Goal: Task Accomplishment & Management: Manage account settings

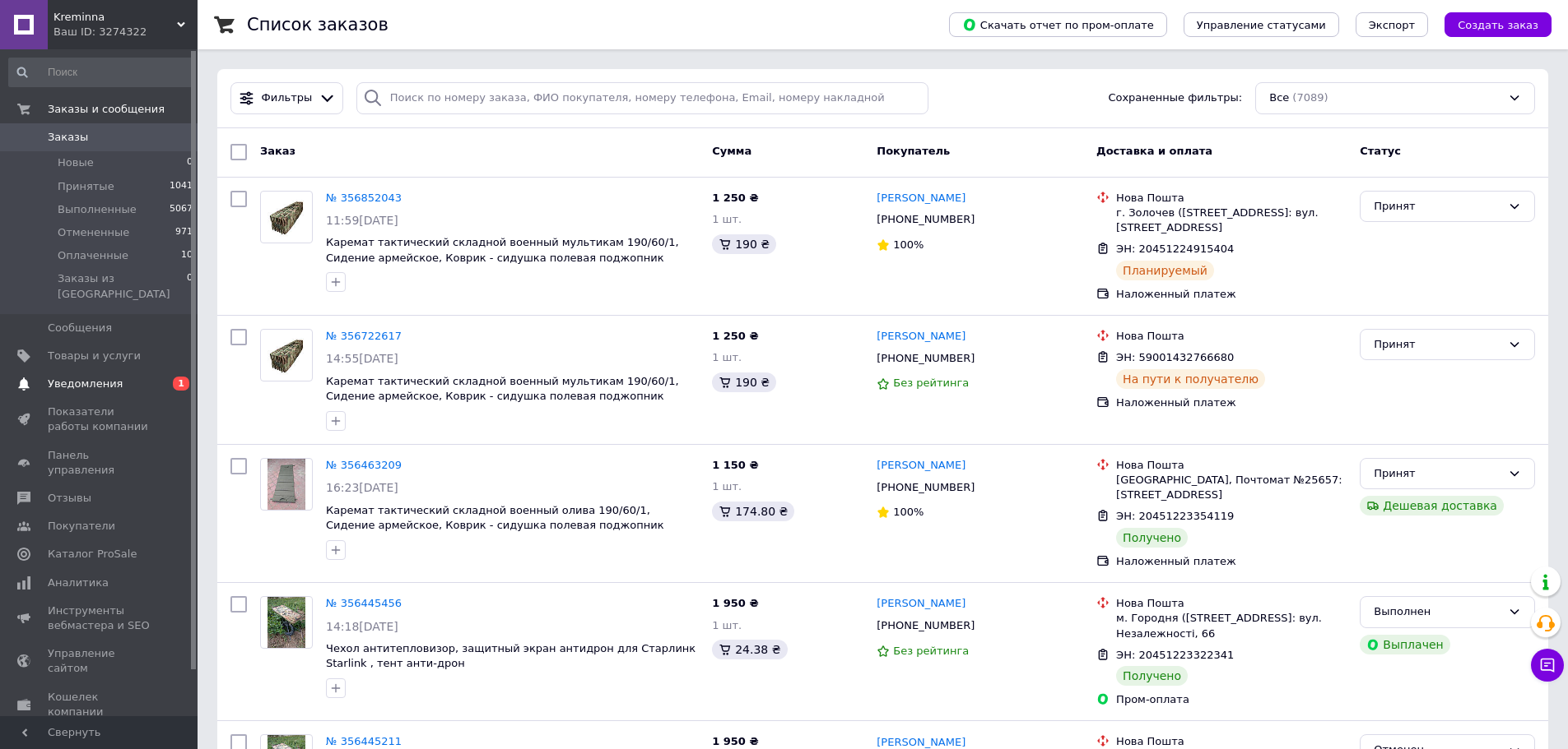
click at [147, 377] on span "Уведомления" at bounding box center [100, 384] width 105 height 15
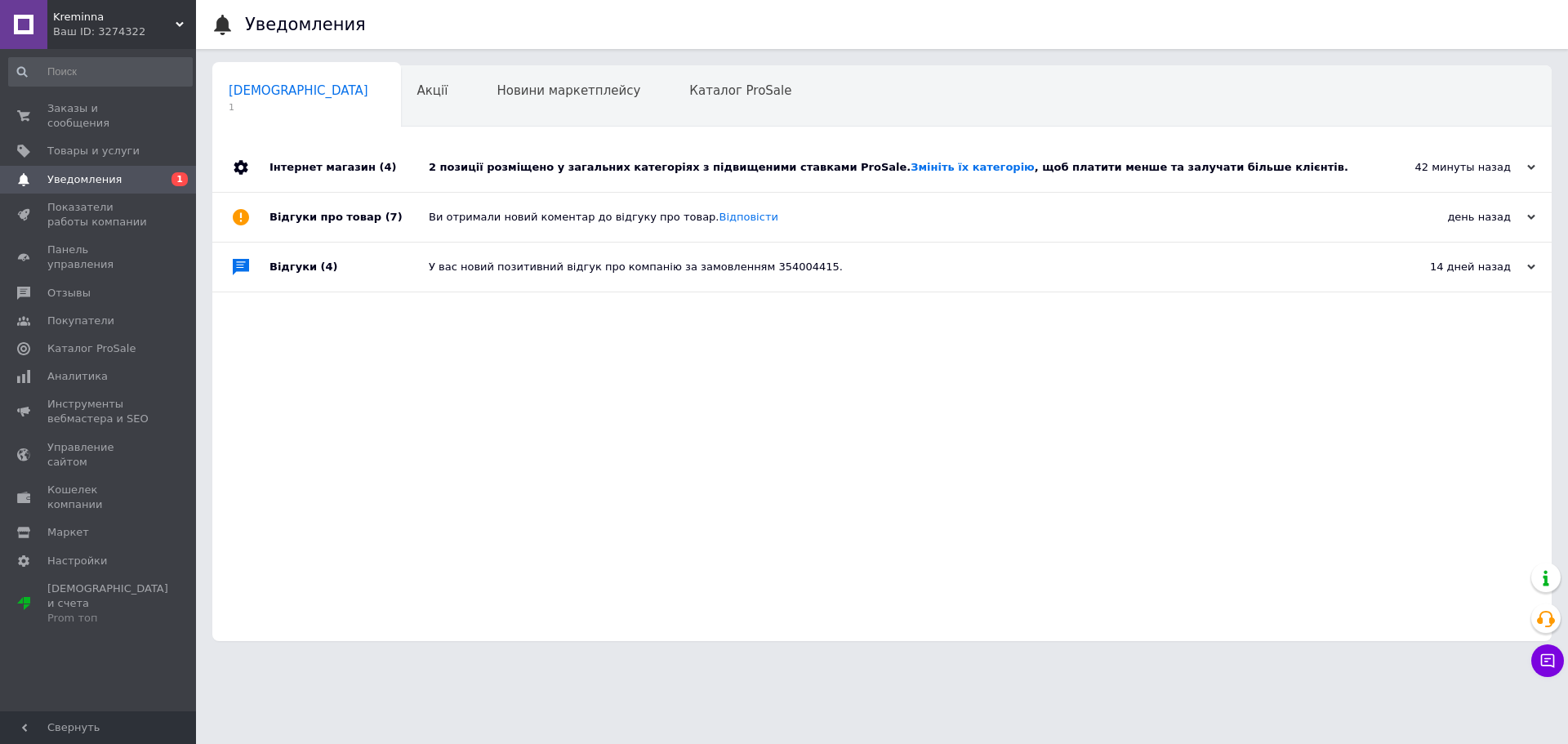
click at [1352, 163] on div "2 позиції розміщено у загальних категоріях з підвищеними ставками ProSale. Змін…" at bounding box center [900, 168] width 944 height 15
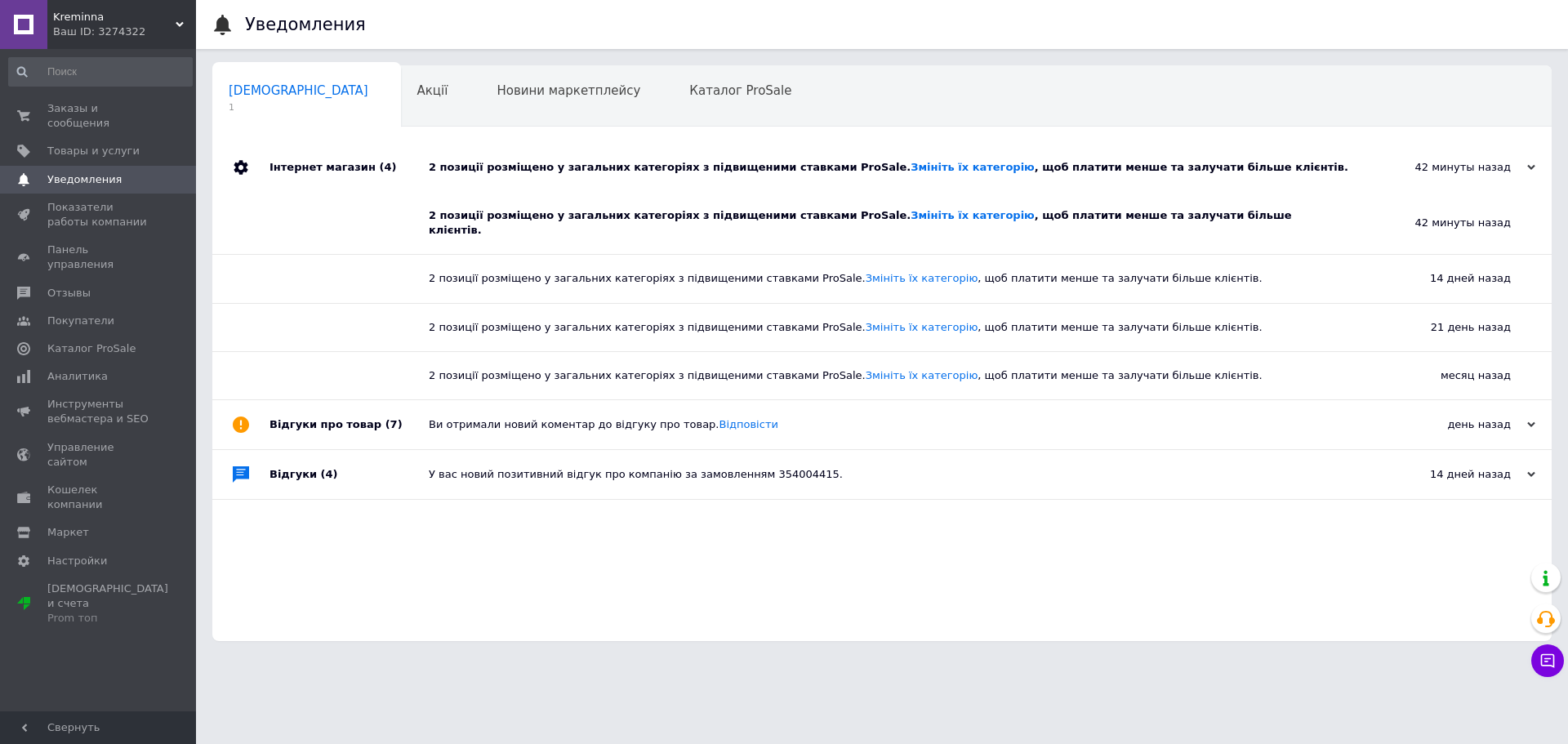
click at [1353, 168] on div "2 позиції розміщено у загальних категоріях з підвищеними ставками ProSale. Змін…" at bounding box center [900, 168] width 944 height 15
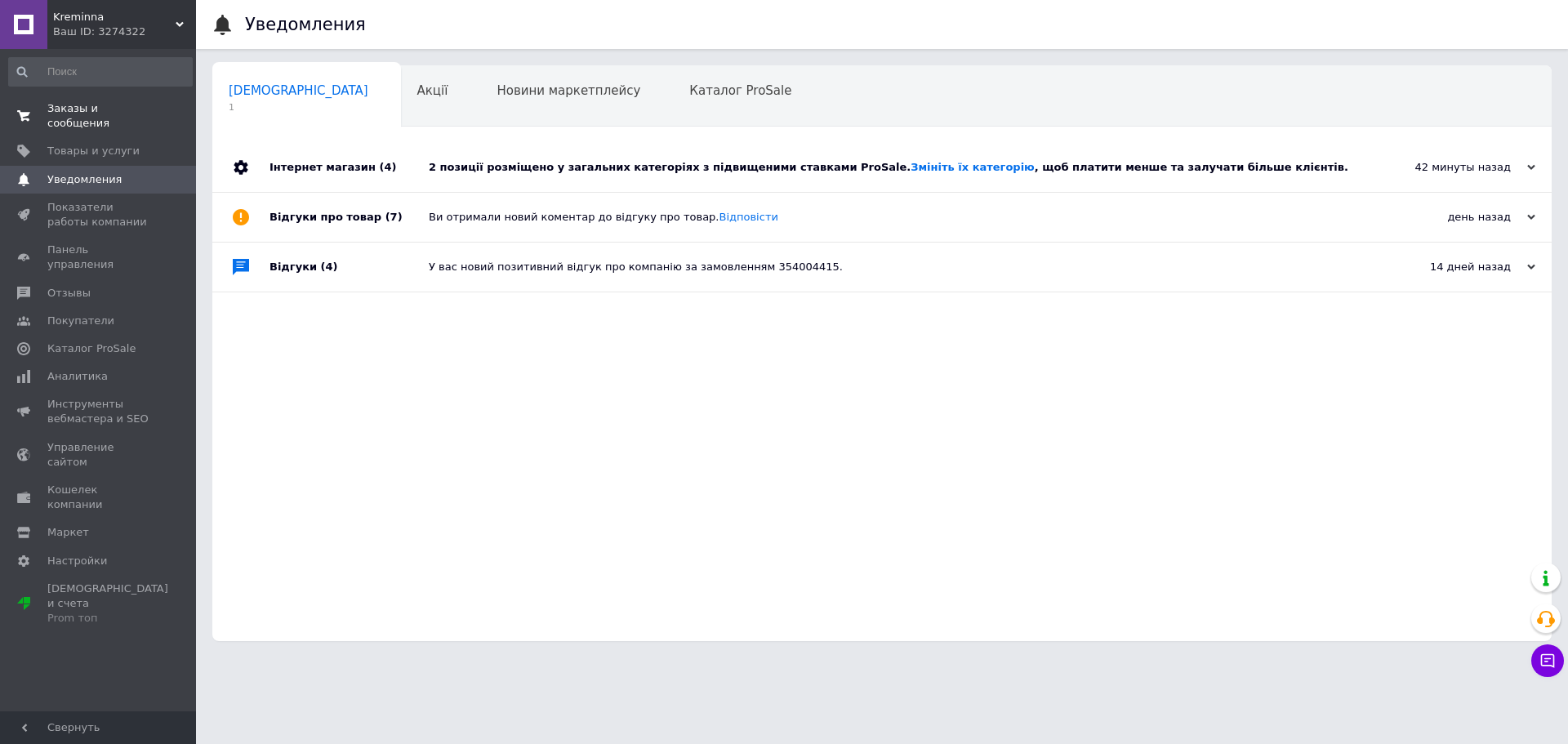
click at [53, 120] on link "Заказы и сообщения 0 0" at bounding box center [100, 116] width 201 height 42
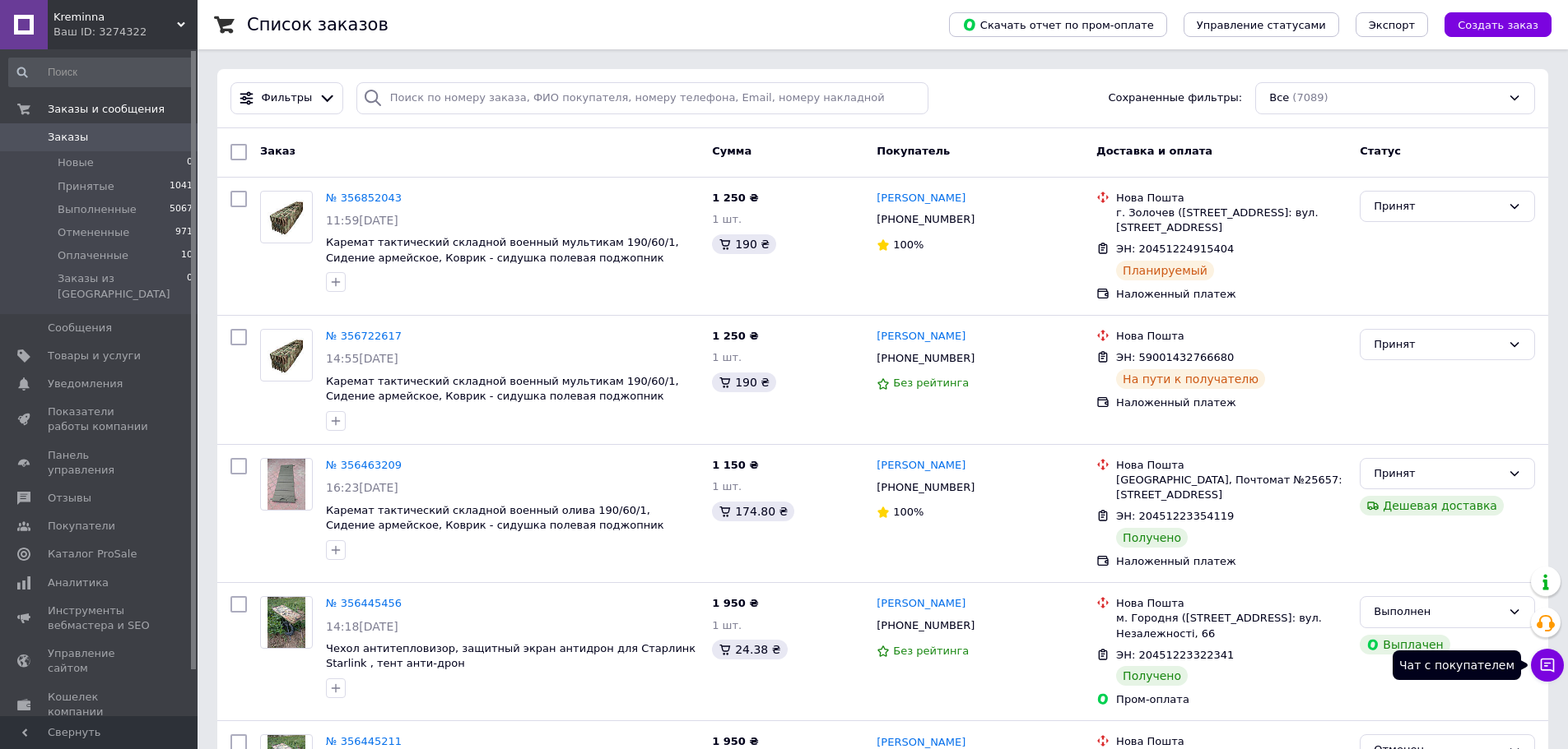
click at [1546, 659] on icon at bounding box center [1547, 665] width 14 height 14
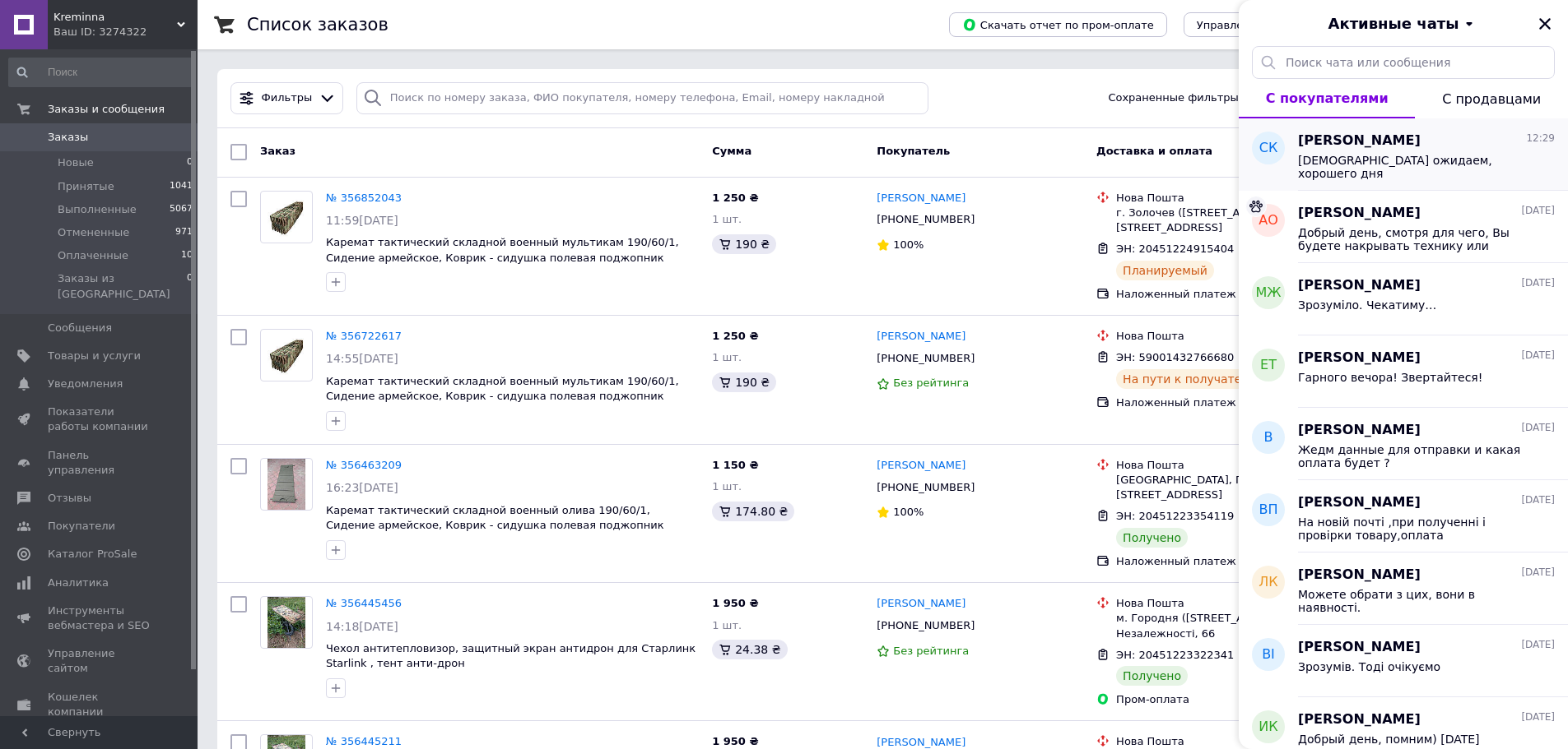
click at [1419, 157] on span "[DEMOGRAPHIC_DATA] ожидаем, хорошего дня" at bounding box center [1414, 167] width 234 height 27
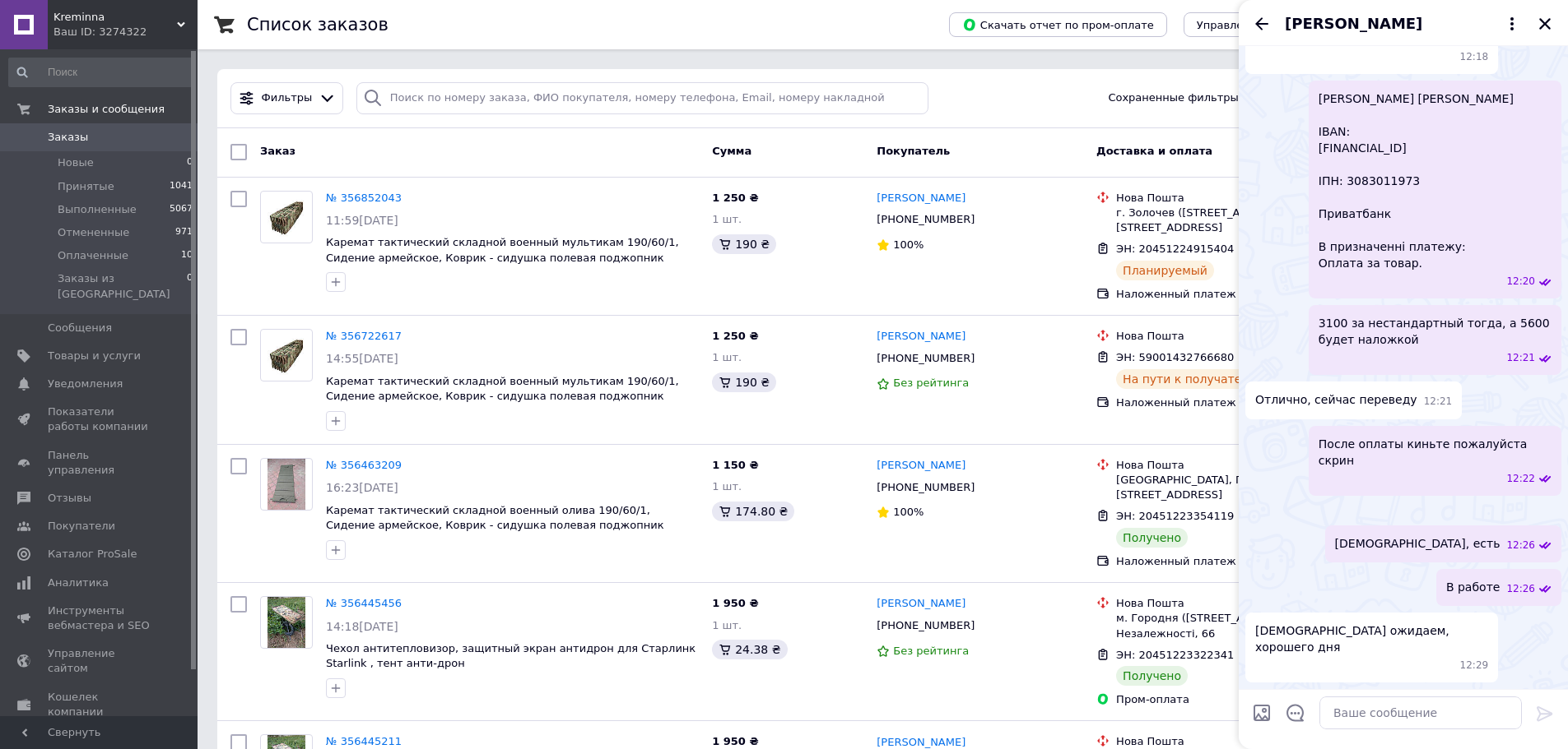
scroll to position [1989, 0]
click at [1411, 719] on textarea at bounding box center [1420, 713] width 202 height 33
type textarea "Хорошего дня!"
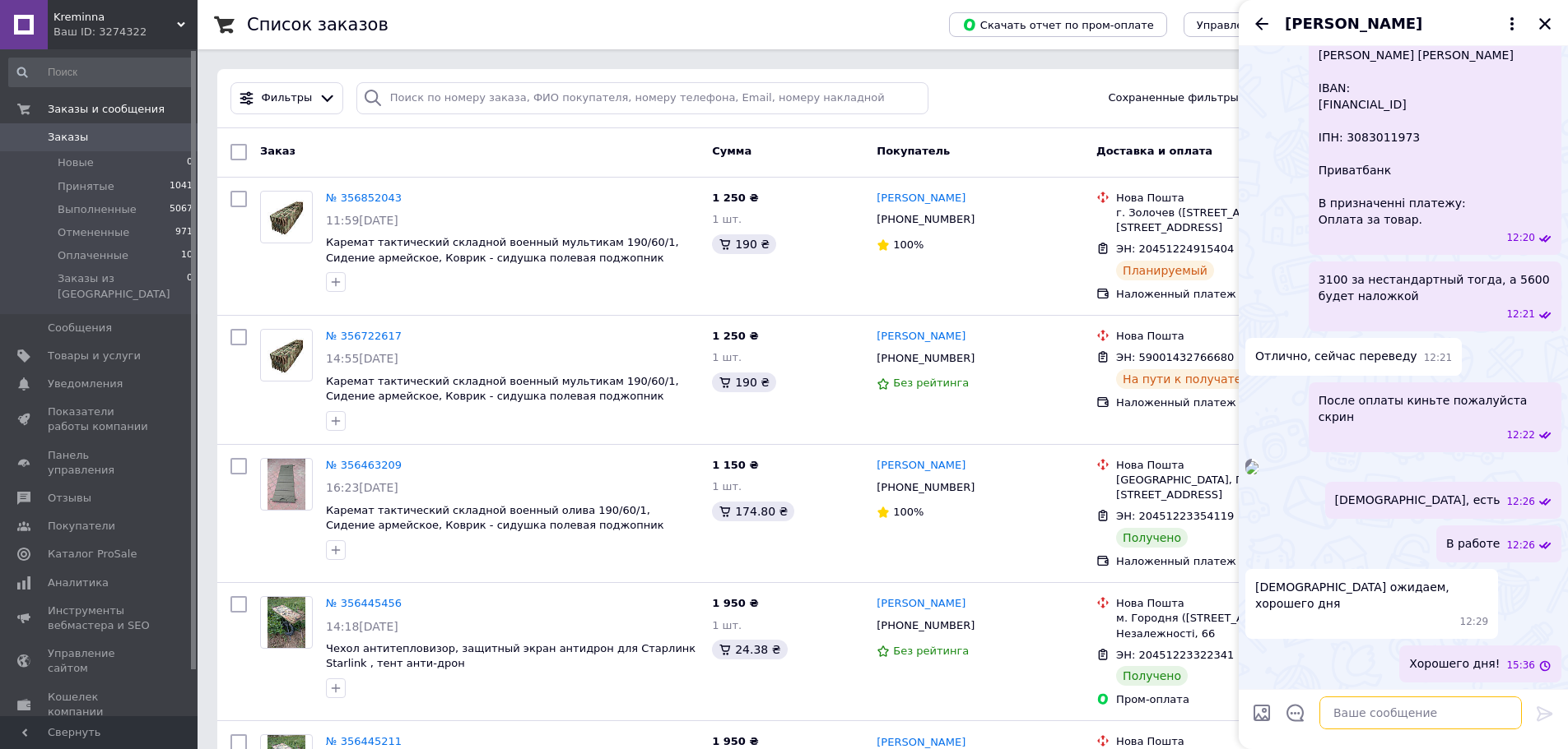
scroll to position [2033, 0]
click at [1544, 26] on icon "Закрыть" at bounding box center [1545, 24] width 15 height 15
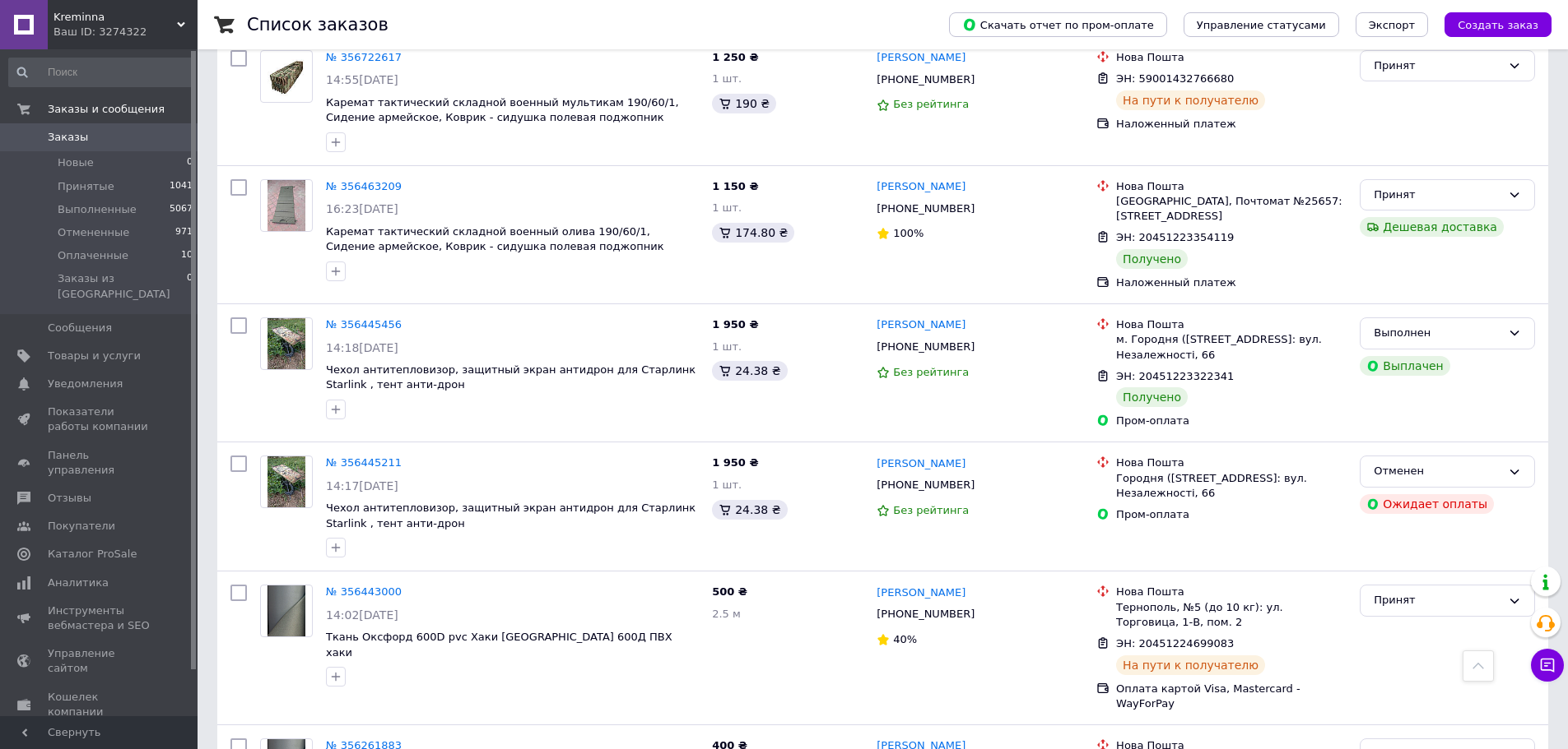
scroll to position [82, 0]
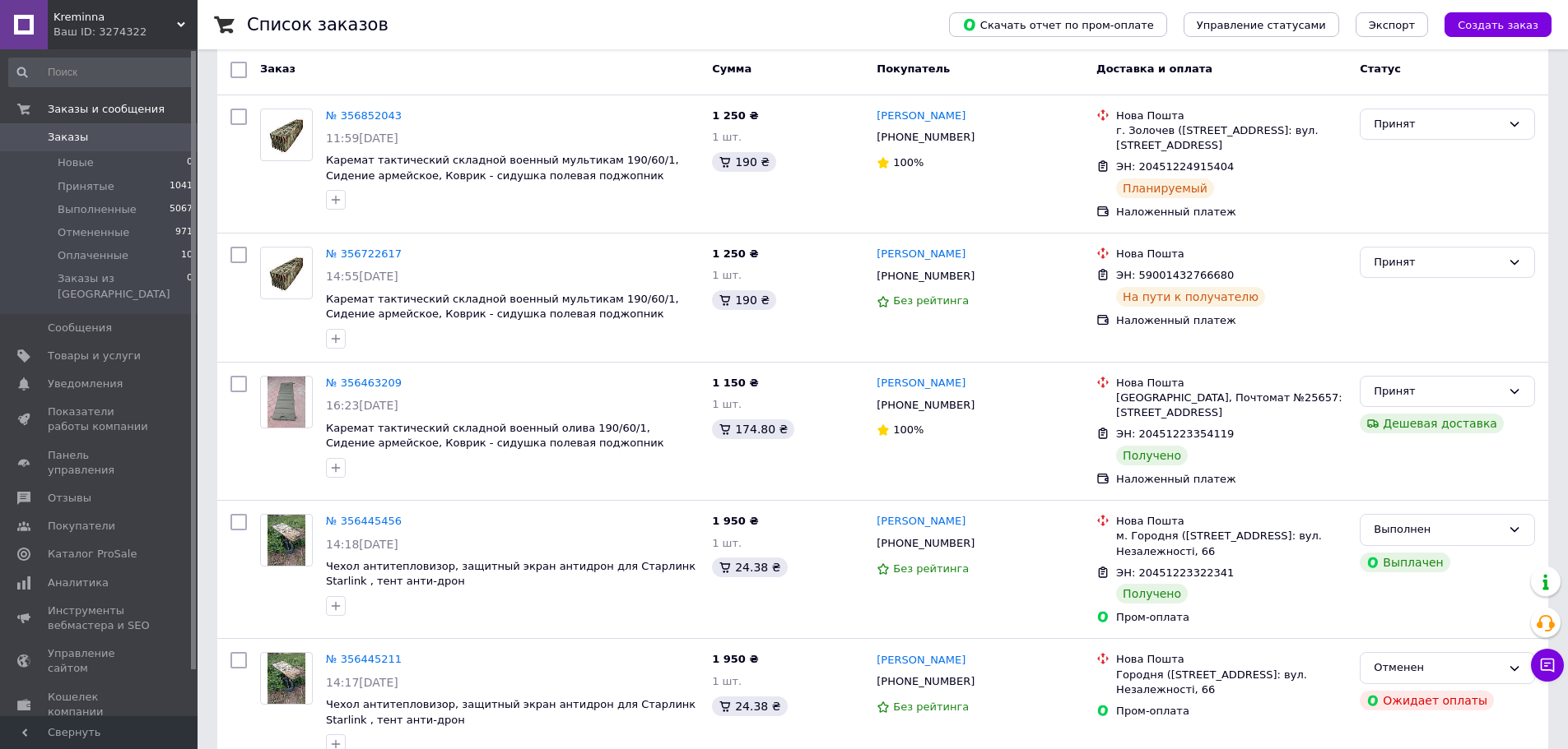
click at [80, 130] on span "Заказы" at bounding box center [67, 137] width 40 height 15
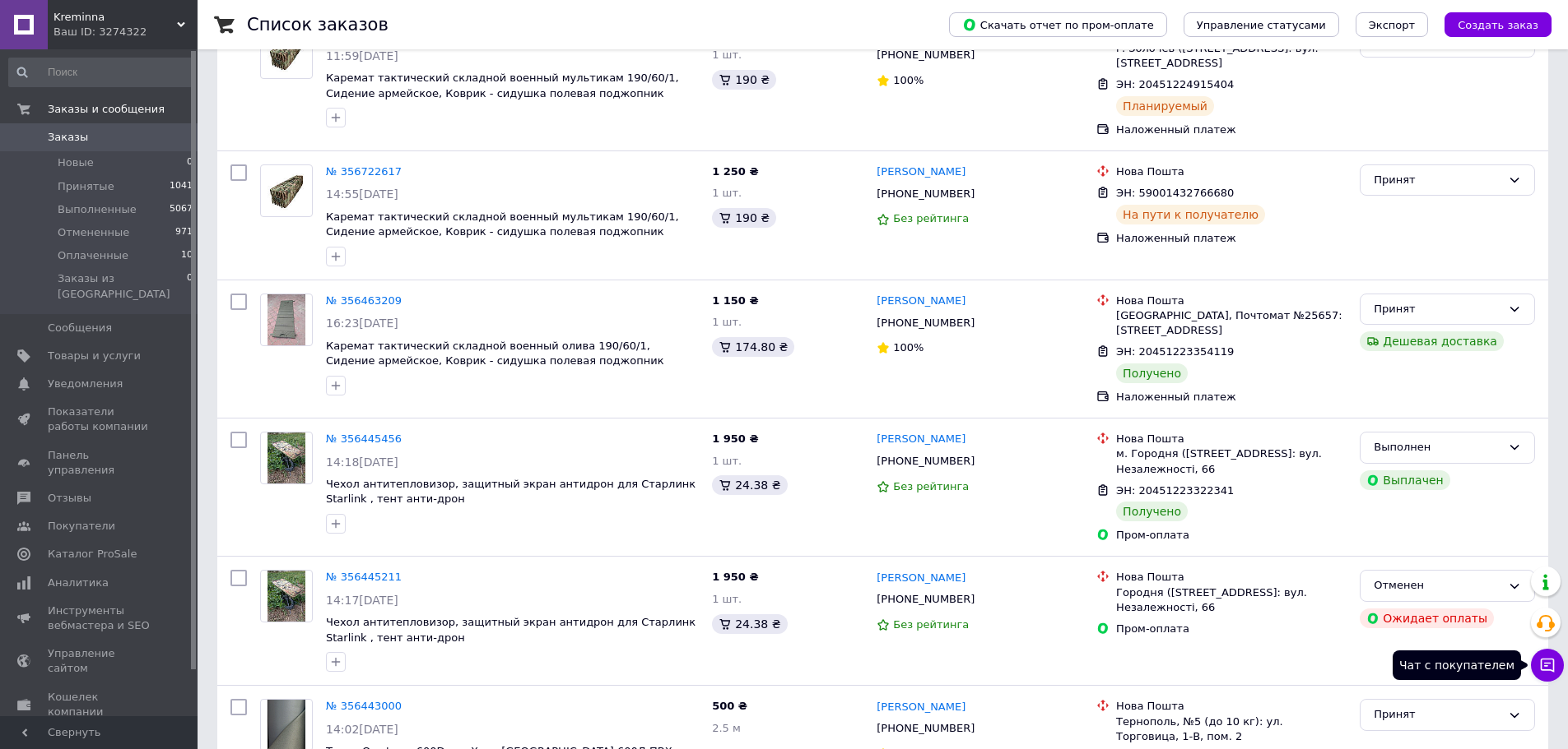
click at [1549, 654] on button "Чат с покупателем" at bounding box center [1547, 666] width 33 height 33
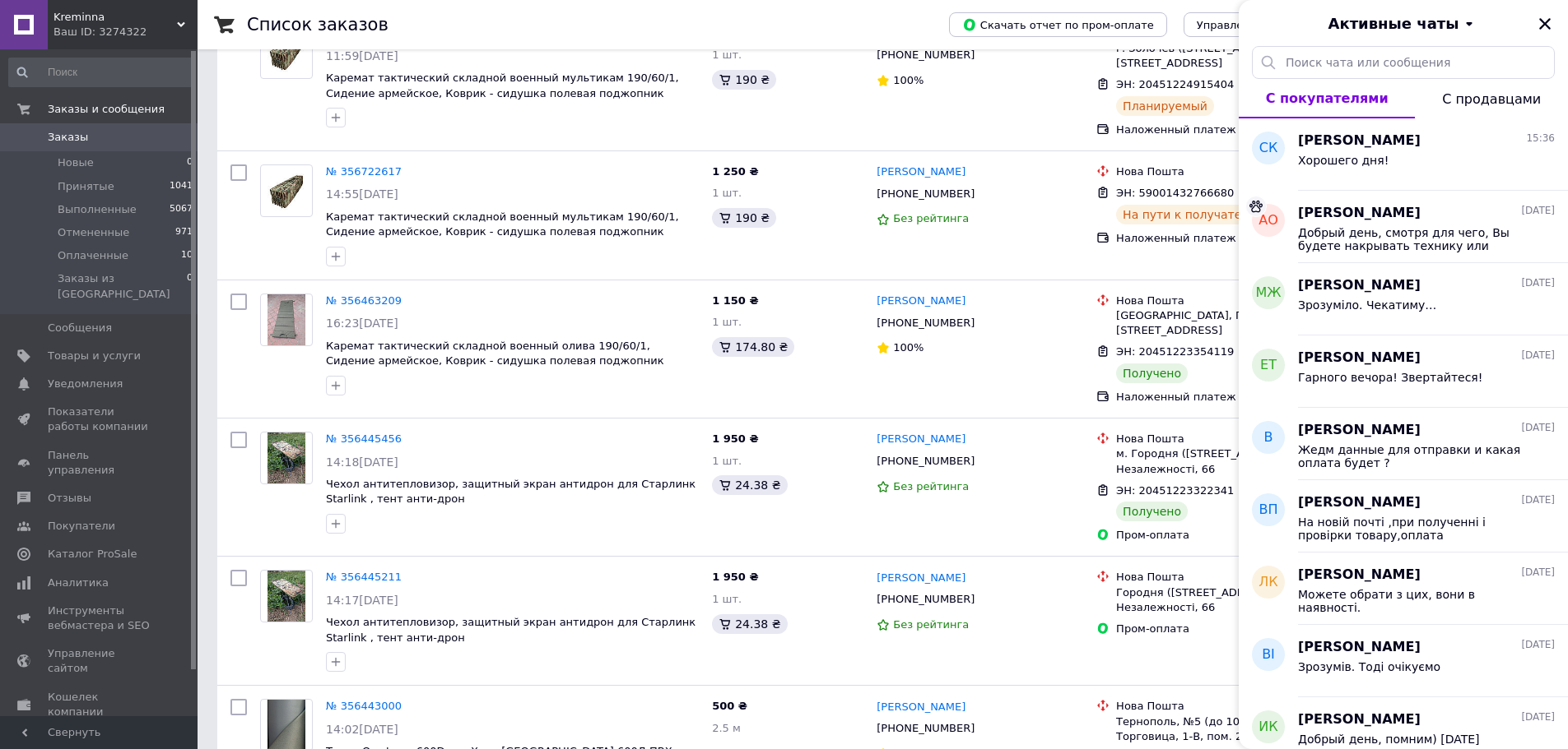
click at [1547, 25] on icon "Закрыть" at bounding box center [1545, 24] width 15 height 15
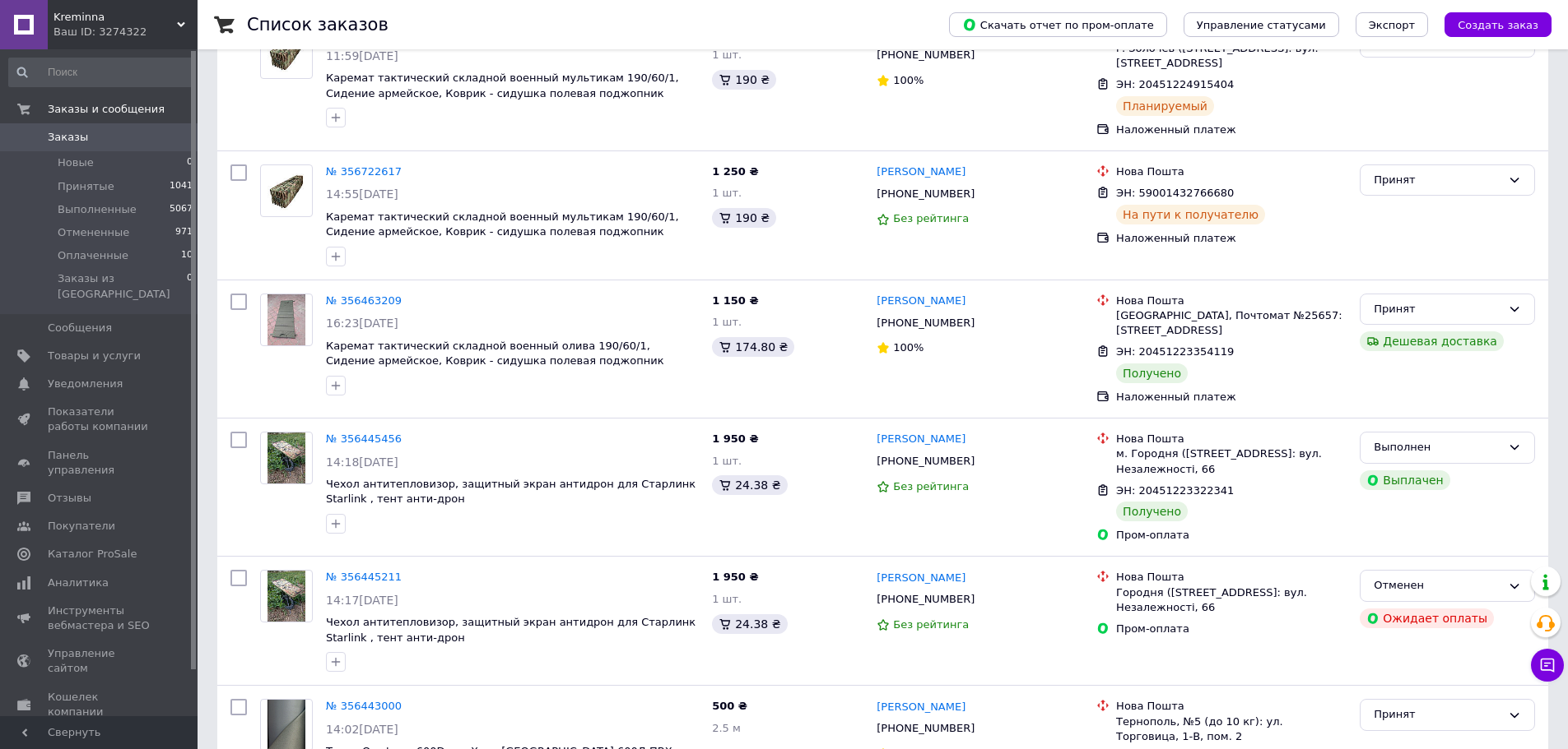
click at [121, 137] on span "Заказы" at bounding box center [100, 137] width 105 height 15
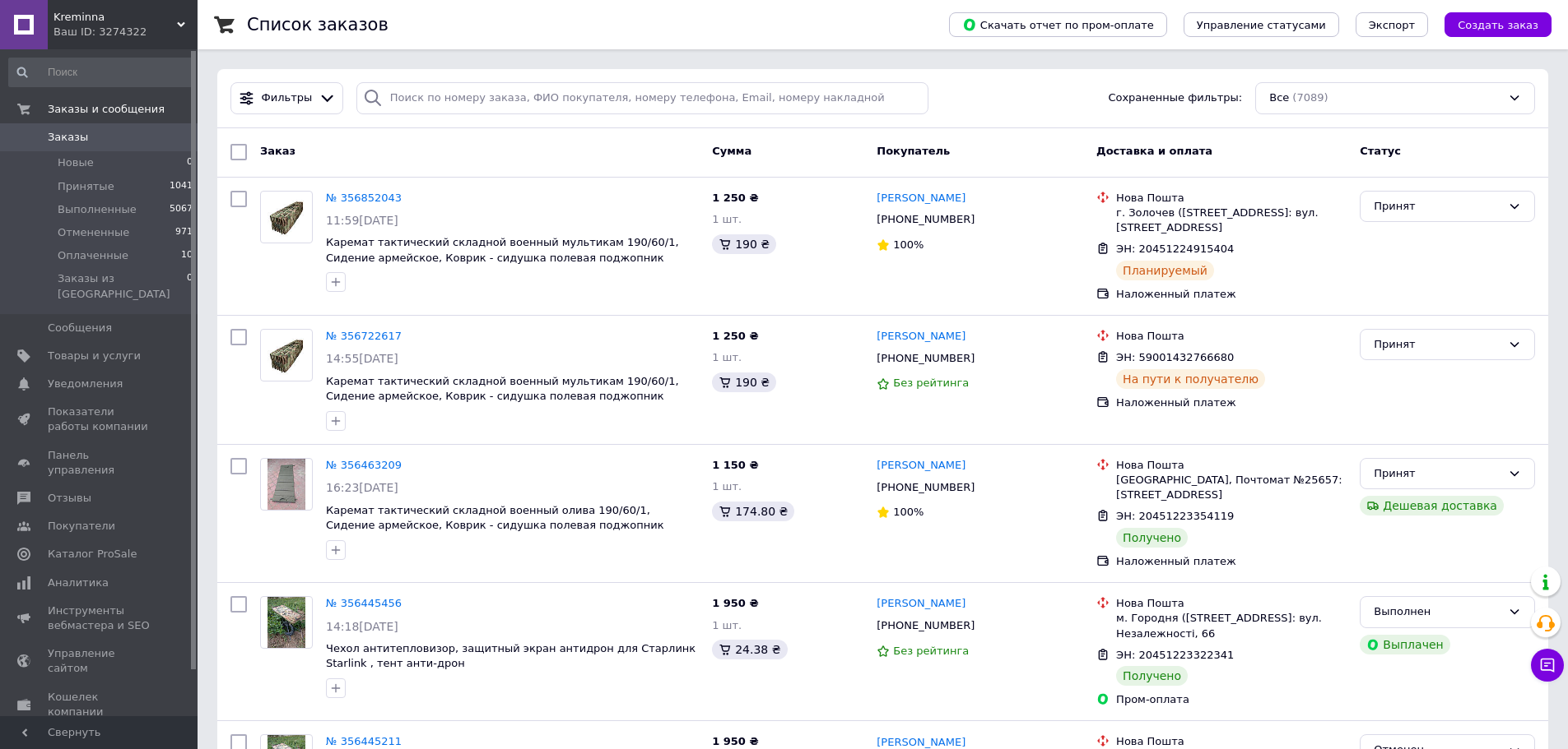
click at [111, 131] on span "Заказы" at bounding box center [100, 137] width 105 height 15
click at [139, 132] on span "Заказы" at bounding box center [100, 137] width 105 height 15
click at [133, 143] on span "Заказы" at bounding box center [100, 137] width 105 height 15
click at [125, 140] on span "Заказы" at bounding box center [100, 137] width 105 height 15
click at [1551, 674] on button "Чат с покупателем" at bounding box center [1547, 666] width 33 height 33
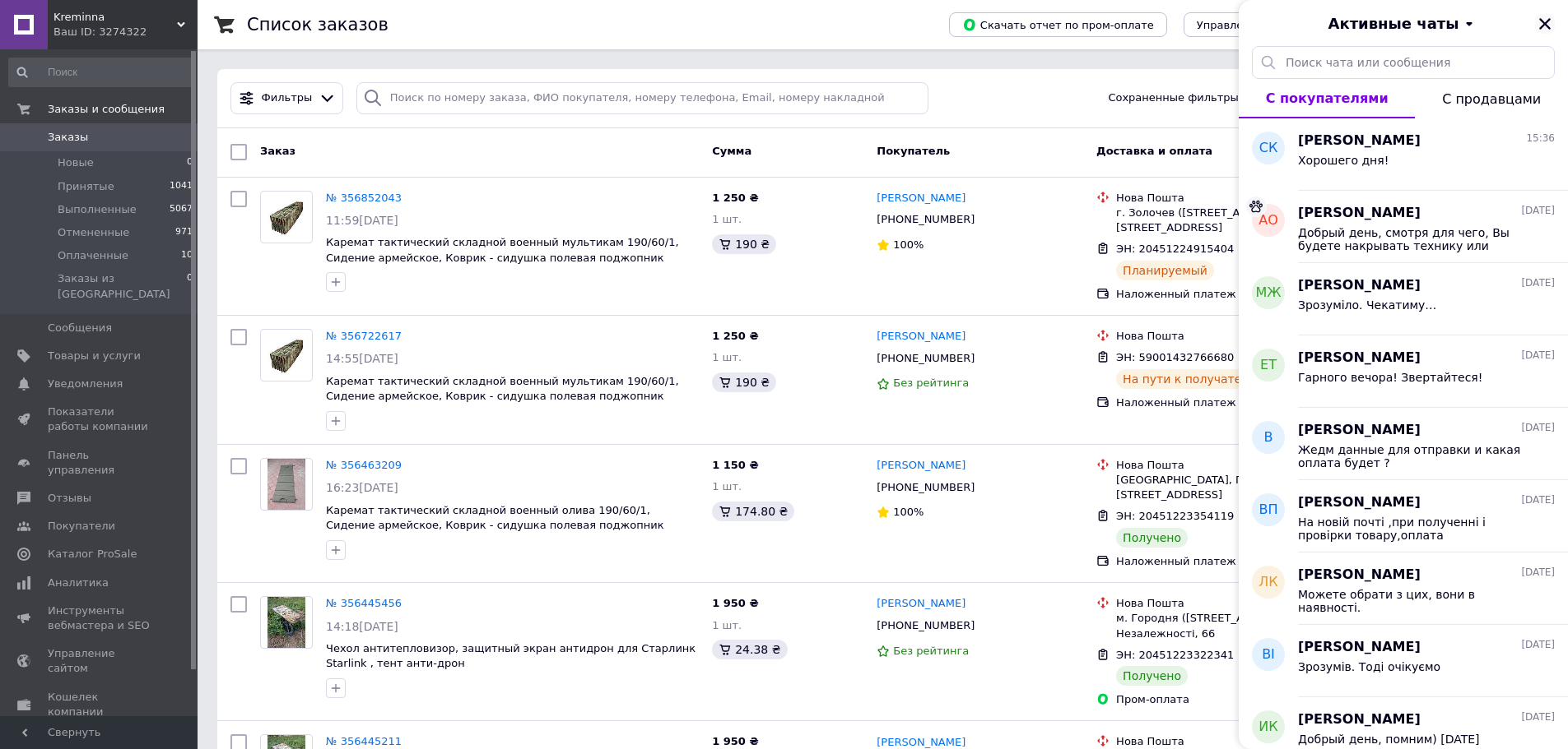
click at [1539, 29] on icon "Закрыть" at bounding box center [1545, 24] width 15 height 15
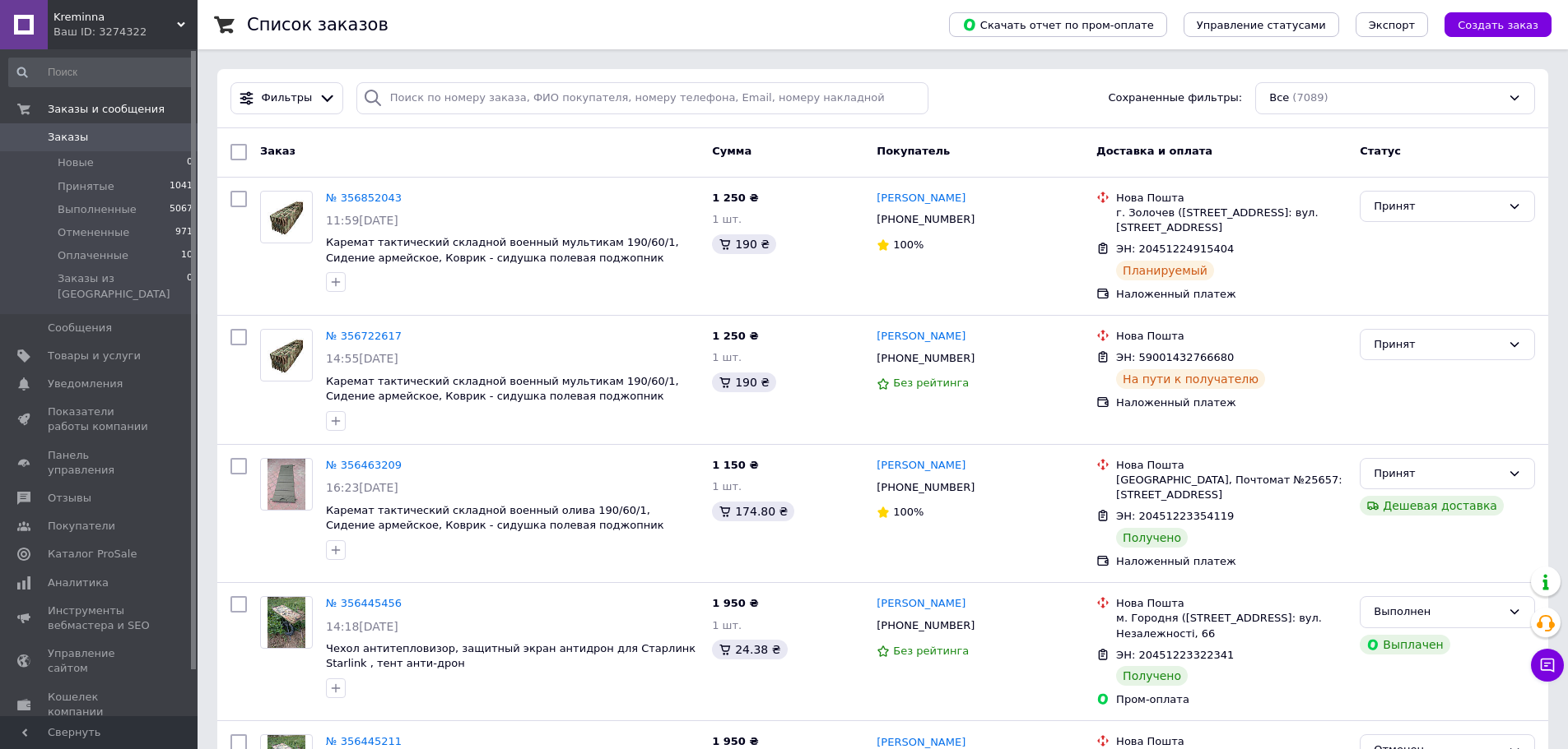
click at [137, 145] on span "Заказы" at bounding box center [100, 137] width 105 height 15
click at [101, 123] on link "Заказы 0" at bounding box center [101, 137] width 202 height 28
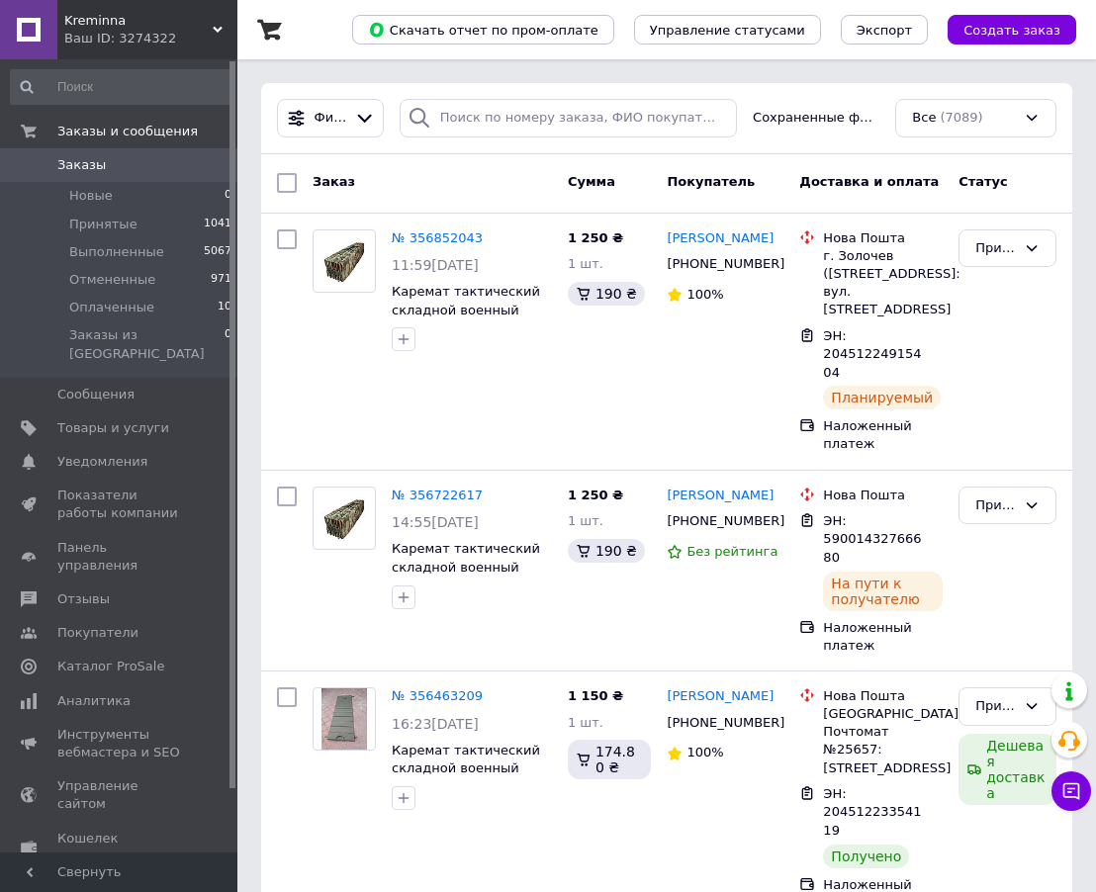
click at [71, 159] on span "Заказы" at bounding box center [81, 165] width 48 height 18
